Goal: Transaction & Acquisition: Purchase product/service

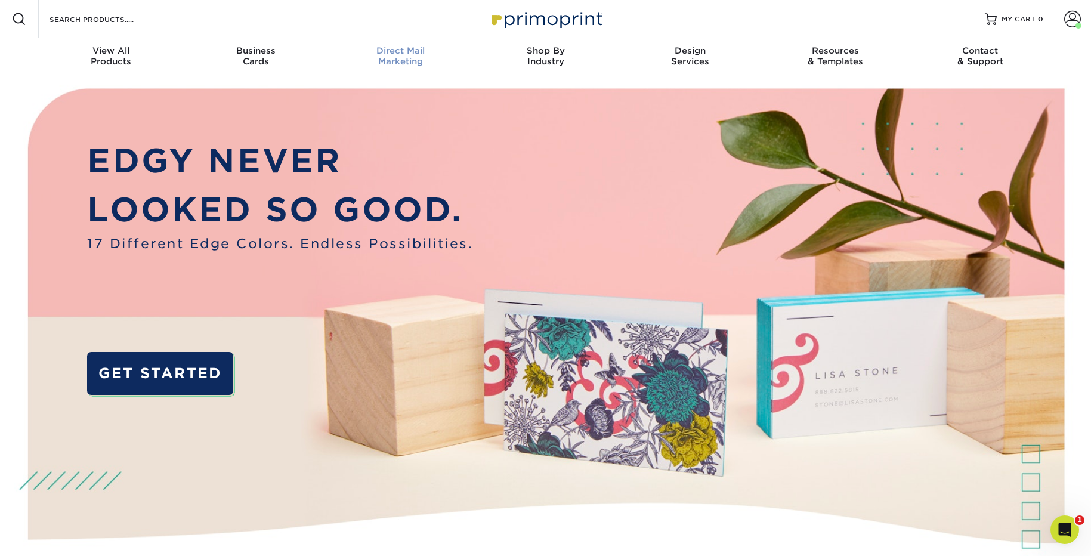
click at [359, 50] on span "Direct Mail" at bounding box center [400, 50] width 145 height 11
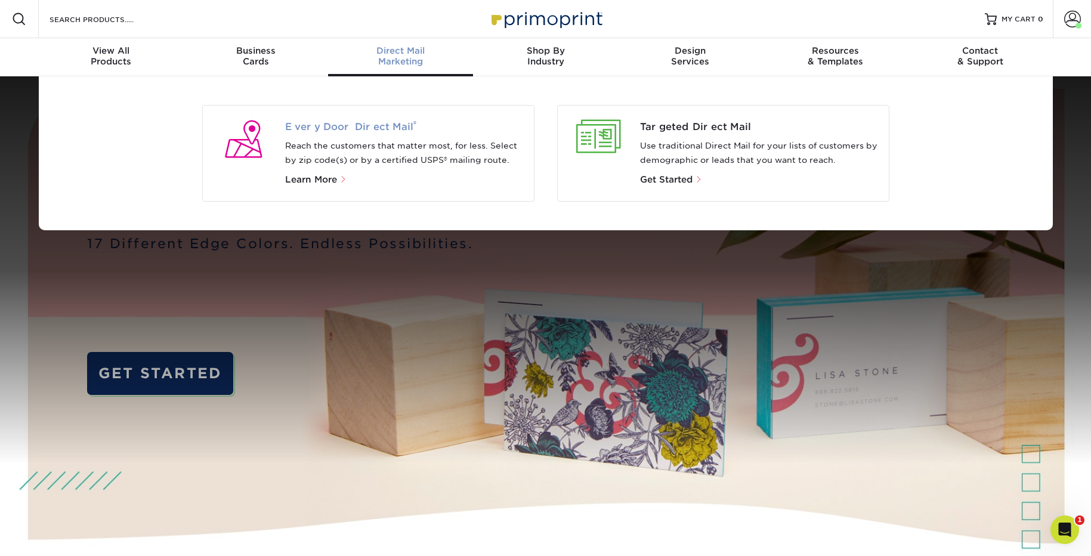
click at [349, 121] on span "Every Door Direct Mail ®" at bounding box center [404, 127] width 239 height 14
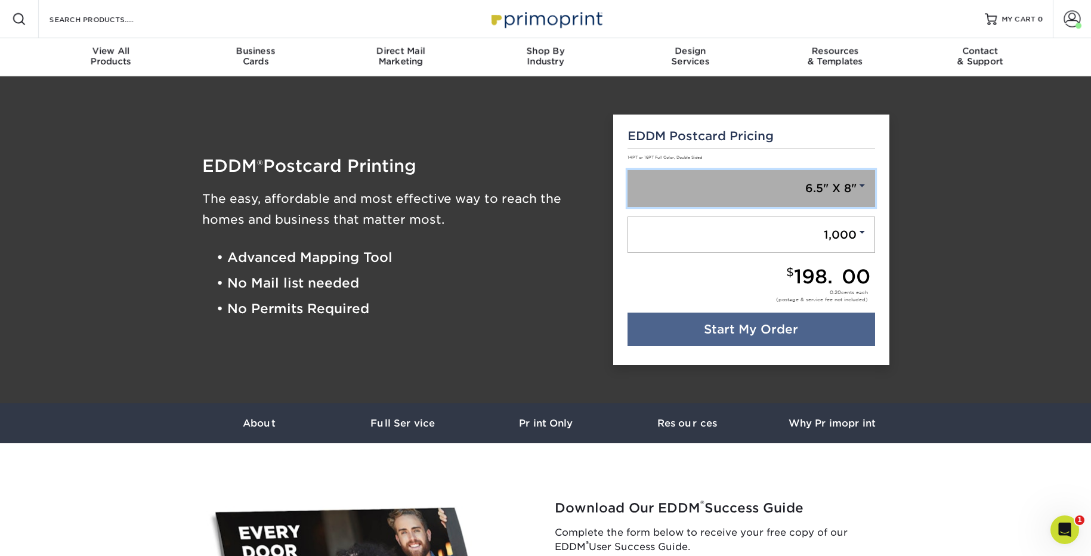
click at [783, 188] on link "6.5" X 8"" at bounding box center [752, 188] width 248 height 37
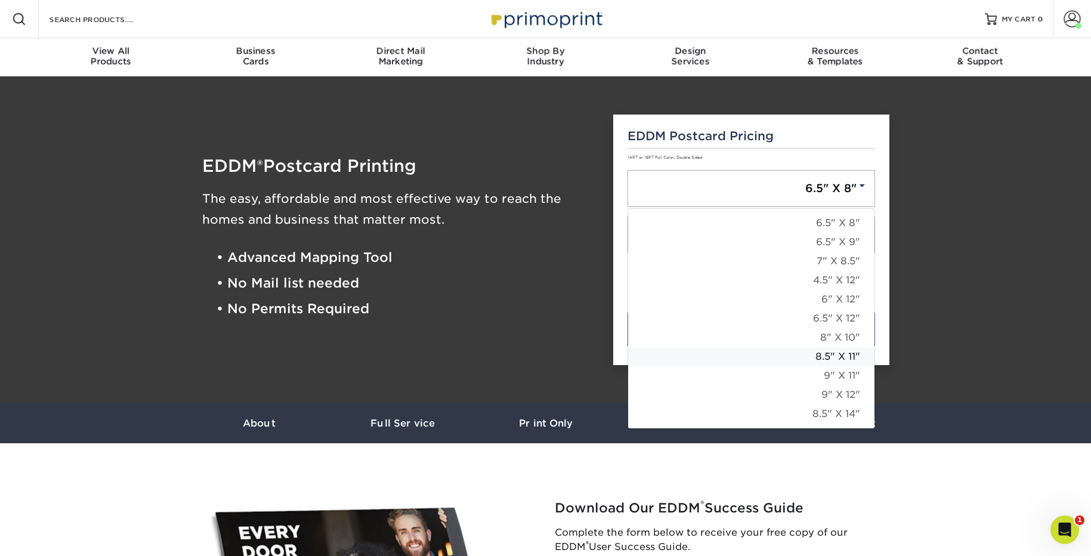
click at [836, 361] on link "8.5" X 11"" at bounding box center [751, 356] width 246 height 19
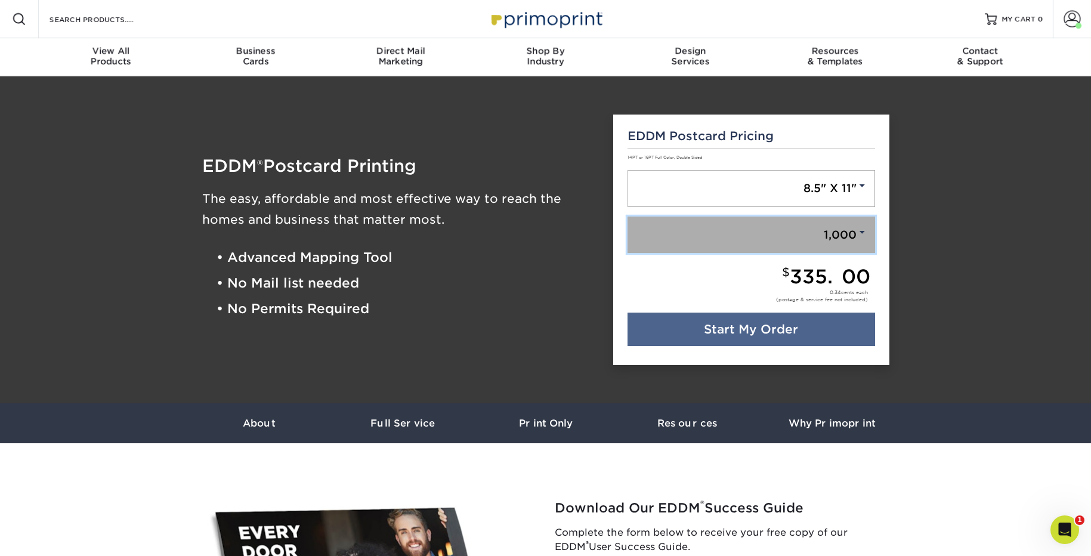
click at [820, 247] on link "1,000" at bounding box center [752, 235] width 248 height 37
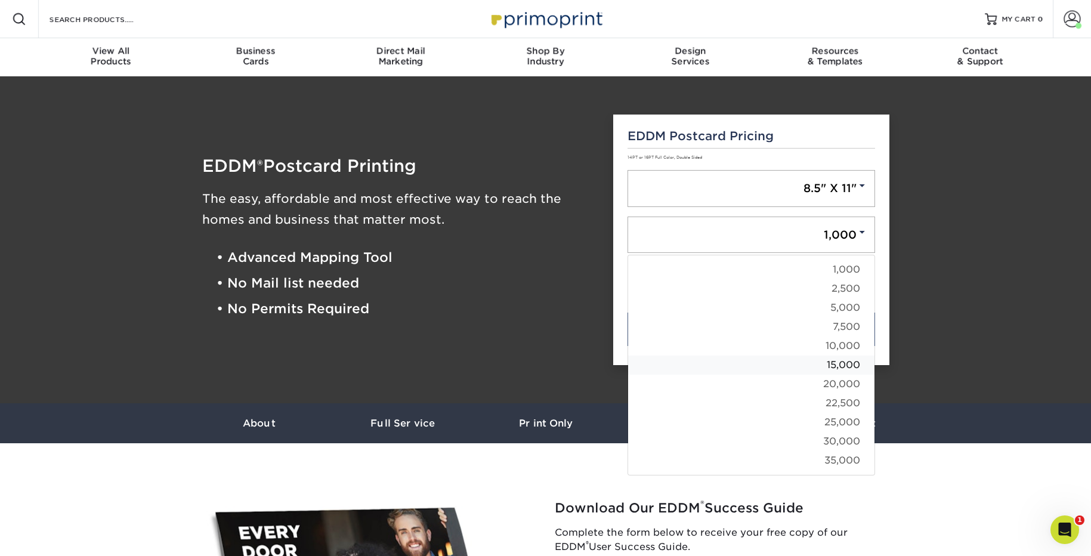
click at [817, 362] on link "15,000" at bounding box center [751, 365] width 246 height 19
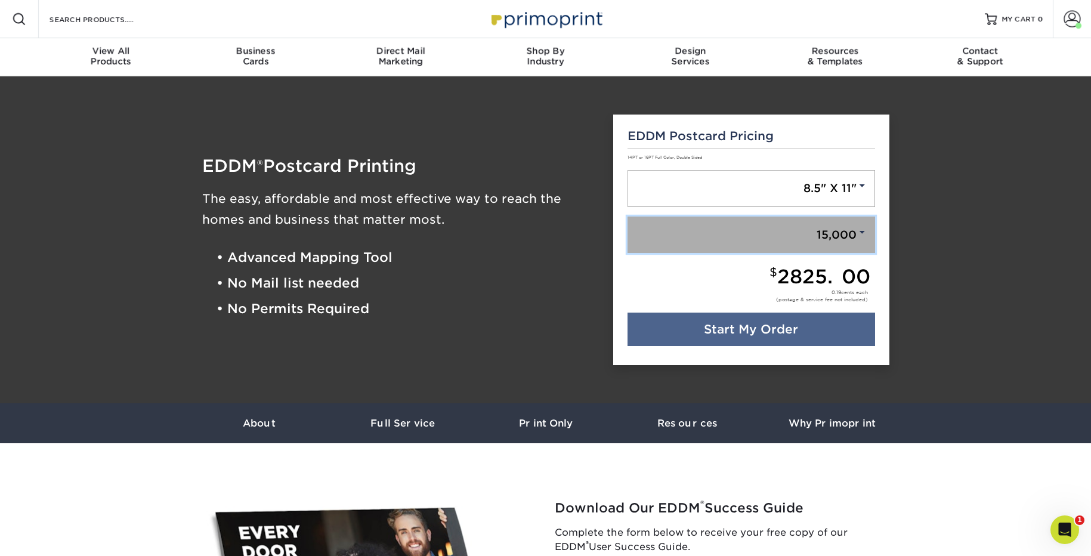
click at [850, 244] on link "15,000" at bounding box center [752, 235] width 248 height 37
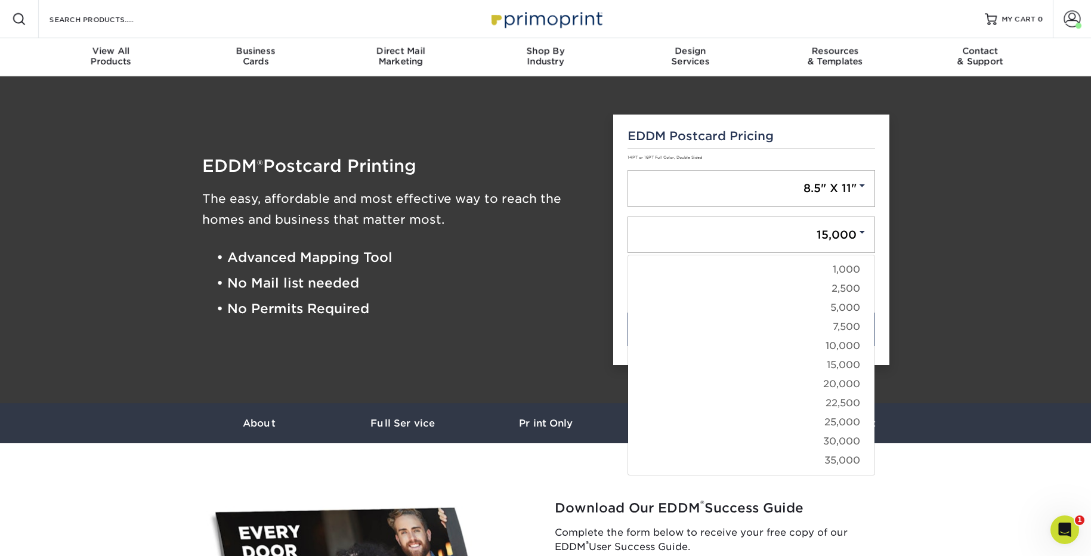
click at [539, 252] on li "• Advanced Mapping Tool" at bounding box center [406, 258] width 379 height 26
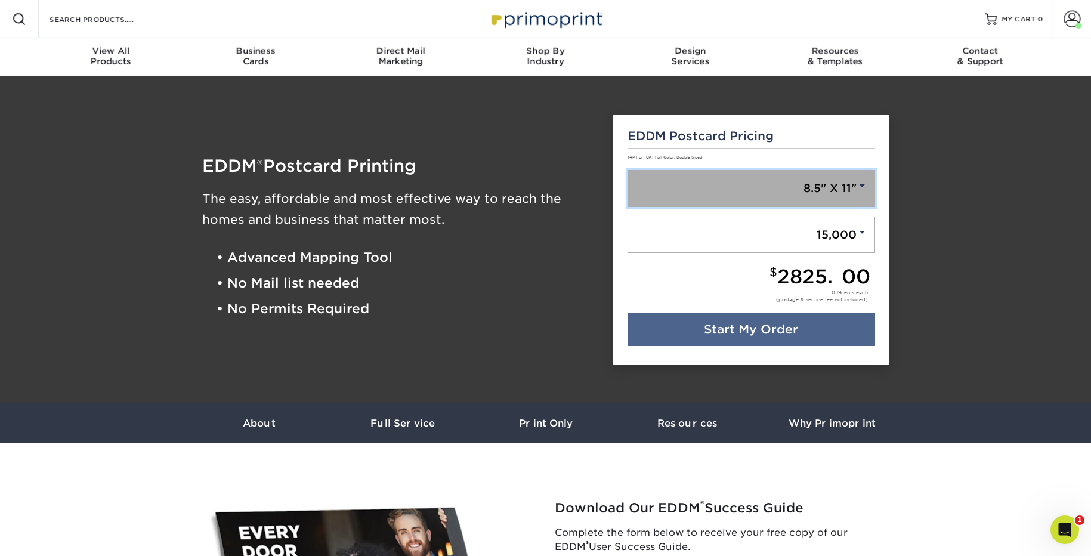
click at [795, 199] on link "8.5" X 11"" at bounding box center [752, 188] width 248 height 37
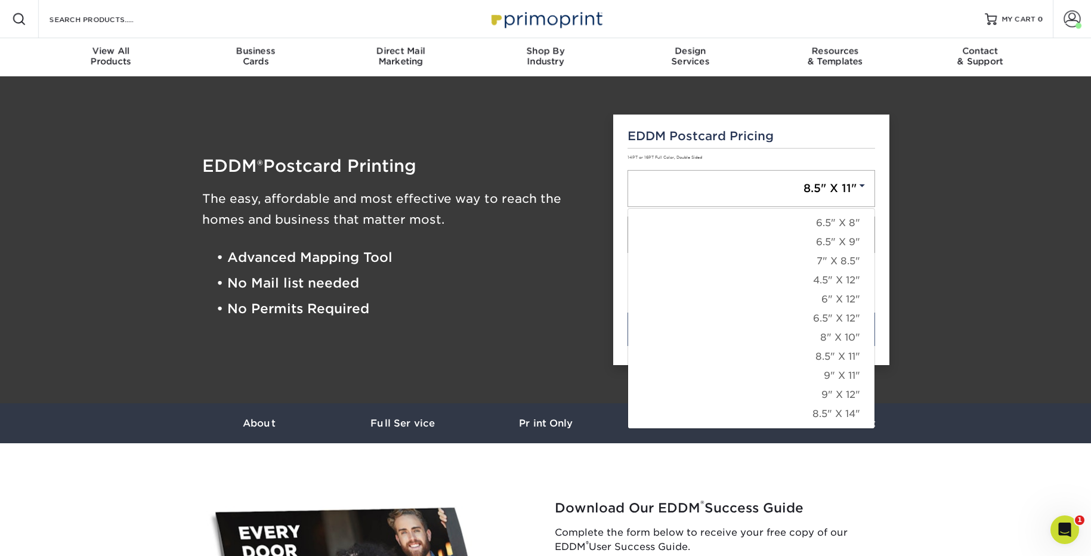
click at [674, 137] on h5 "EDDM Postcard Pricing" at bounding box center [752, 136] width 248 height 14
